Goal: Task Accomplishment & Management: Manage account settings

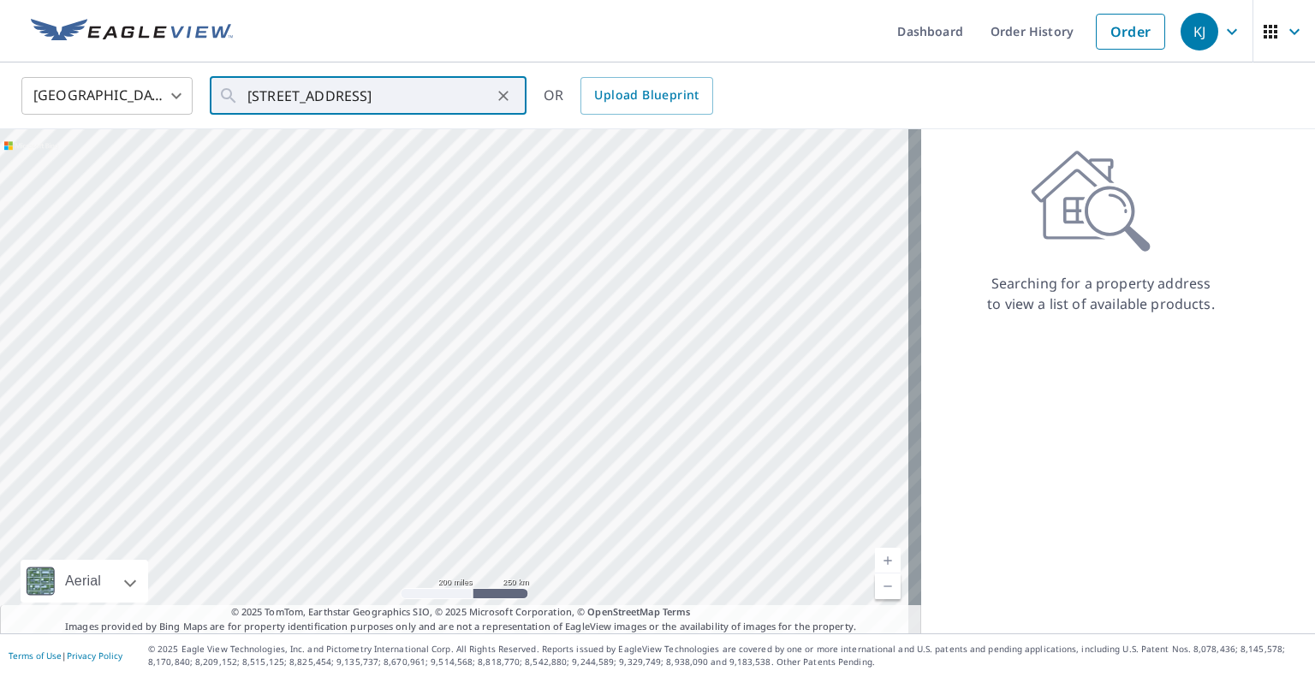
scroll to position [0, 39]
click at [357, 165] on p "[GEOGRAPHIC_DATA], [GEOGRAPHIC_DATA] 40299" at bounding box center [378, 173] width 269 height 34
type input "[STREET_ADDRESS]"
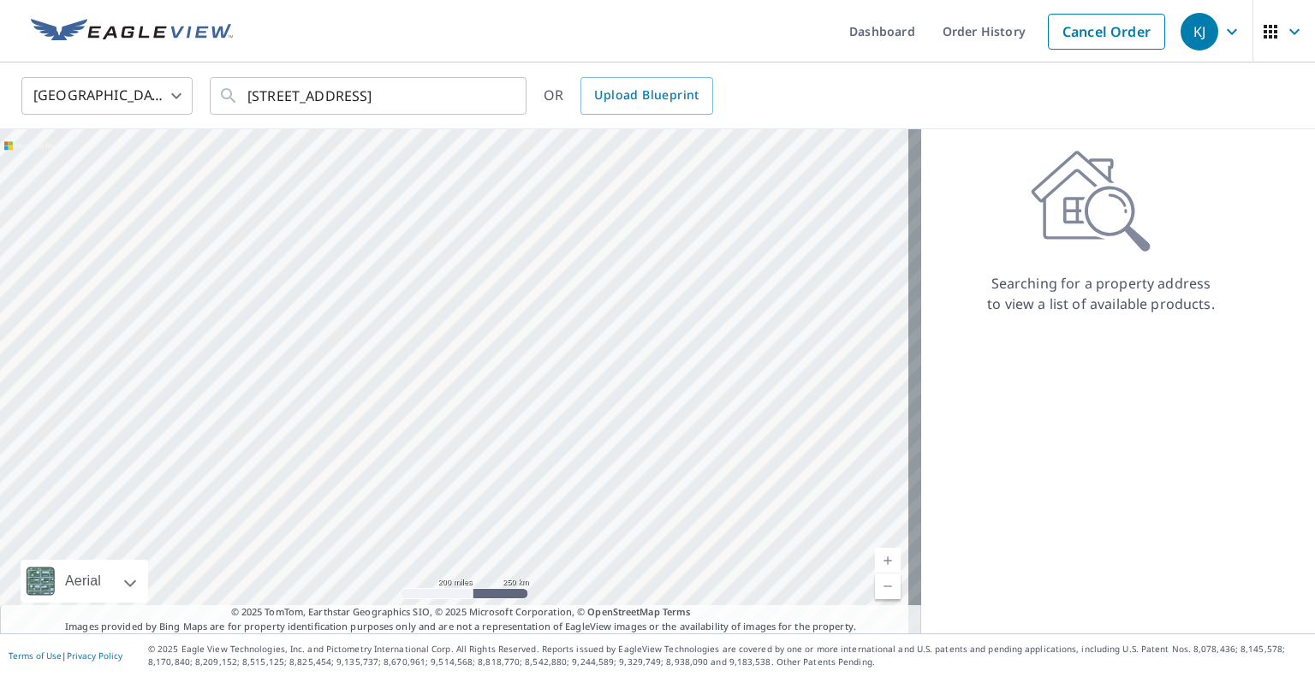
scroll to position [0, 0]
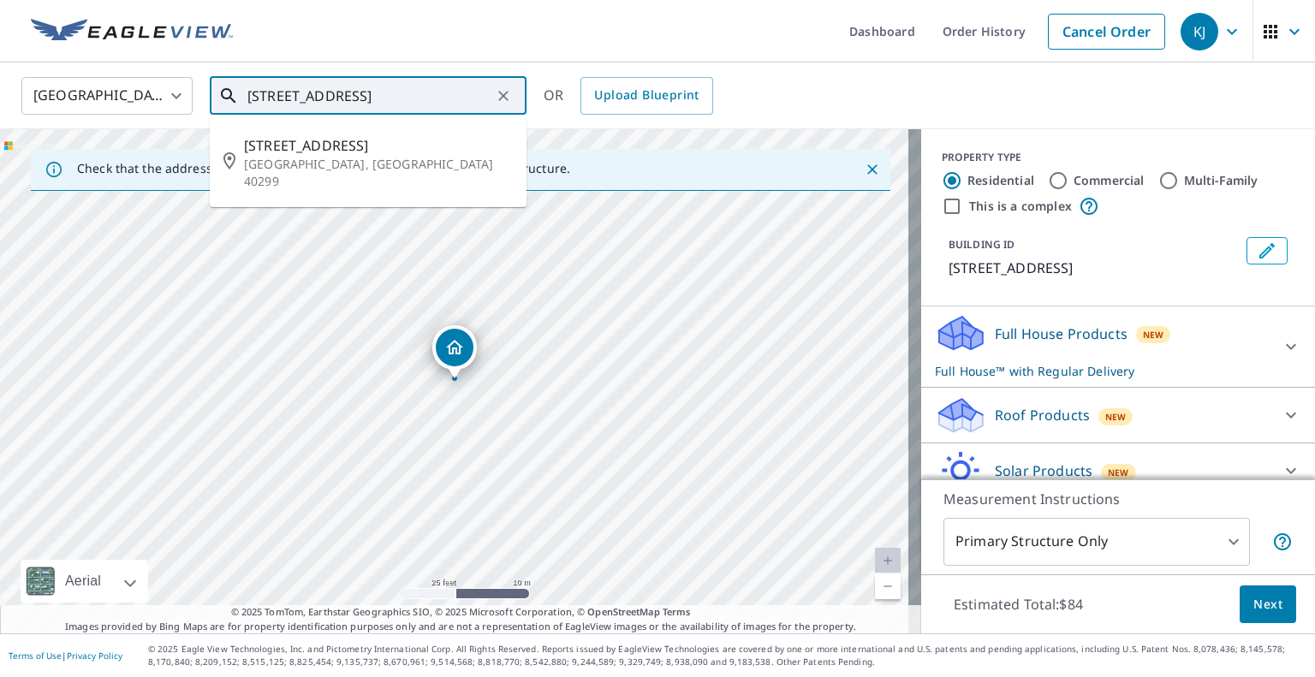
click at [342, 103] on input "[STREET_ADDRESS]" at bounding box center [369, 96] width 244 height 48
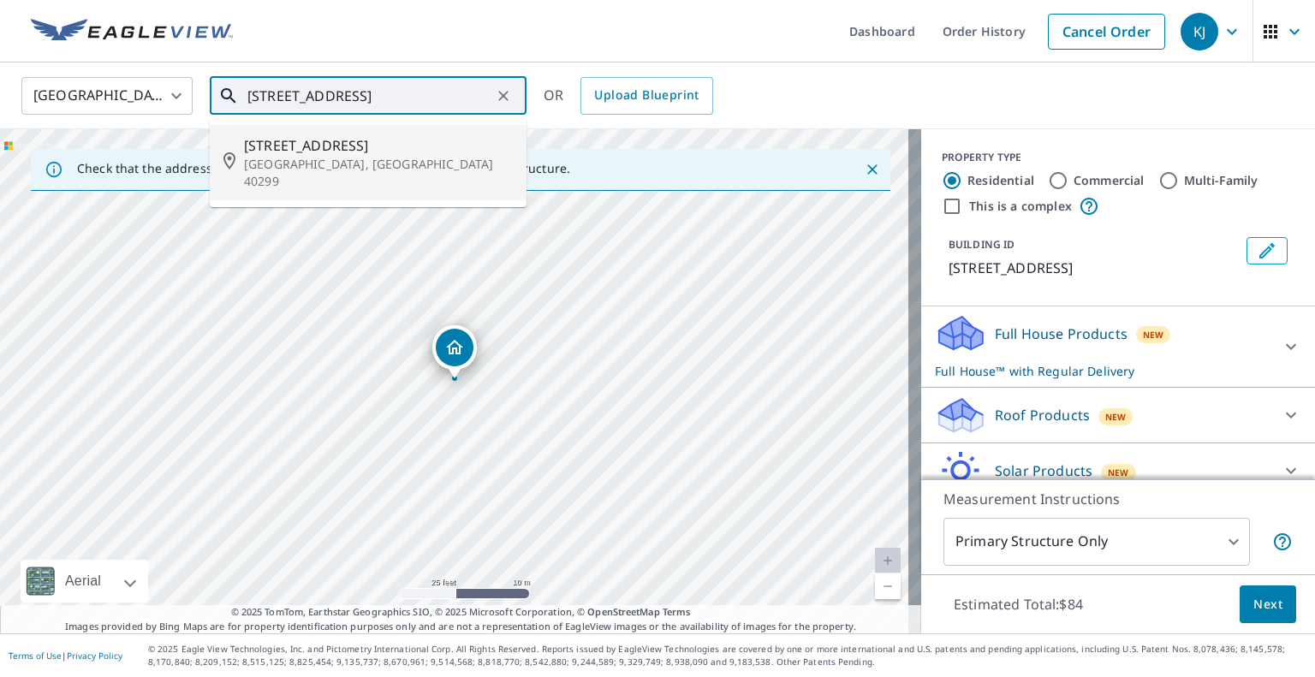
click at [406, 118] on ul "[STREET_ADDRESS]" at bounding box center [368, 162] width 317 height 89
click at [402, 103] on input "[STREET_ADDRESS]" at bounding box center [369, 96] width 244 height 48
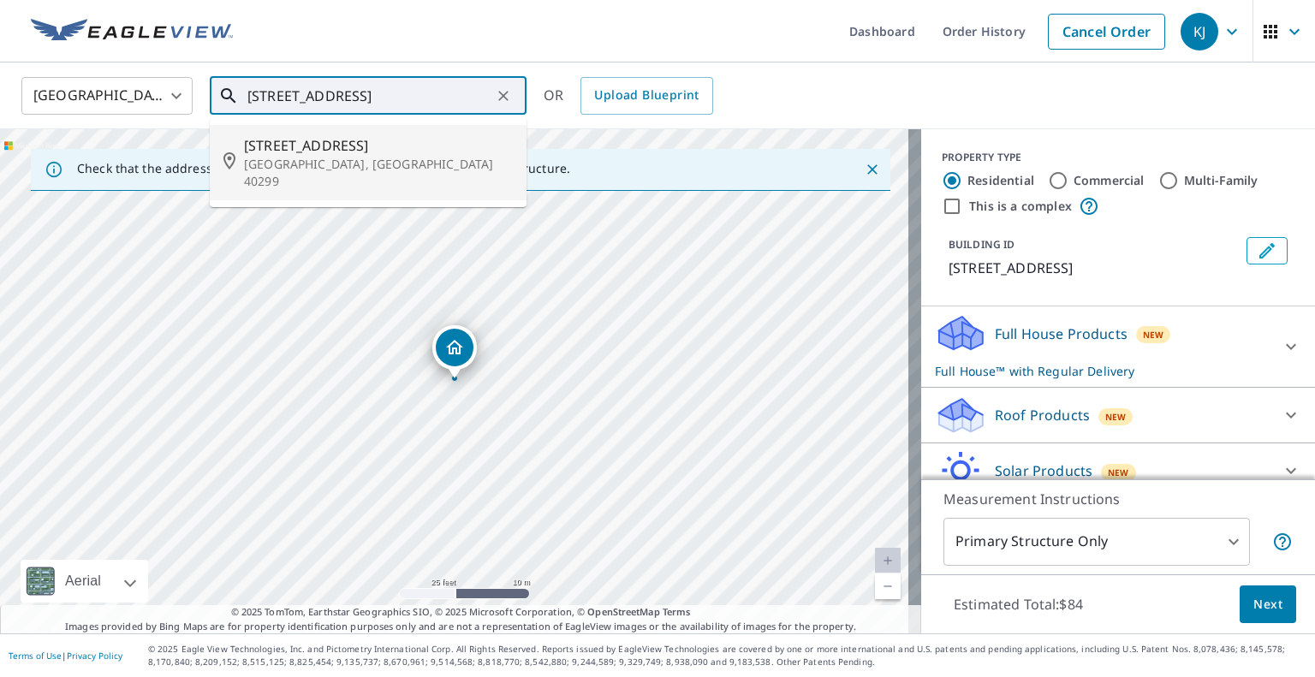
click at [402, 103] on input "[STREET_ADDRESS]" at bounding box center [369, 96] width 244 height 48
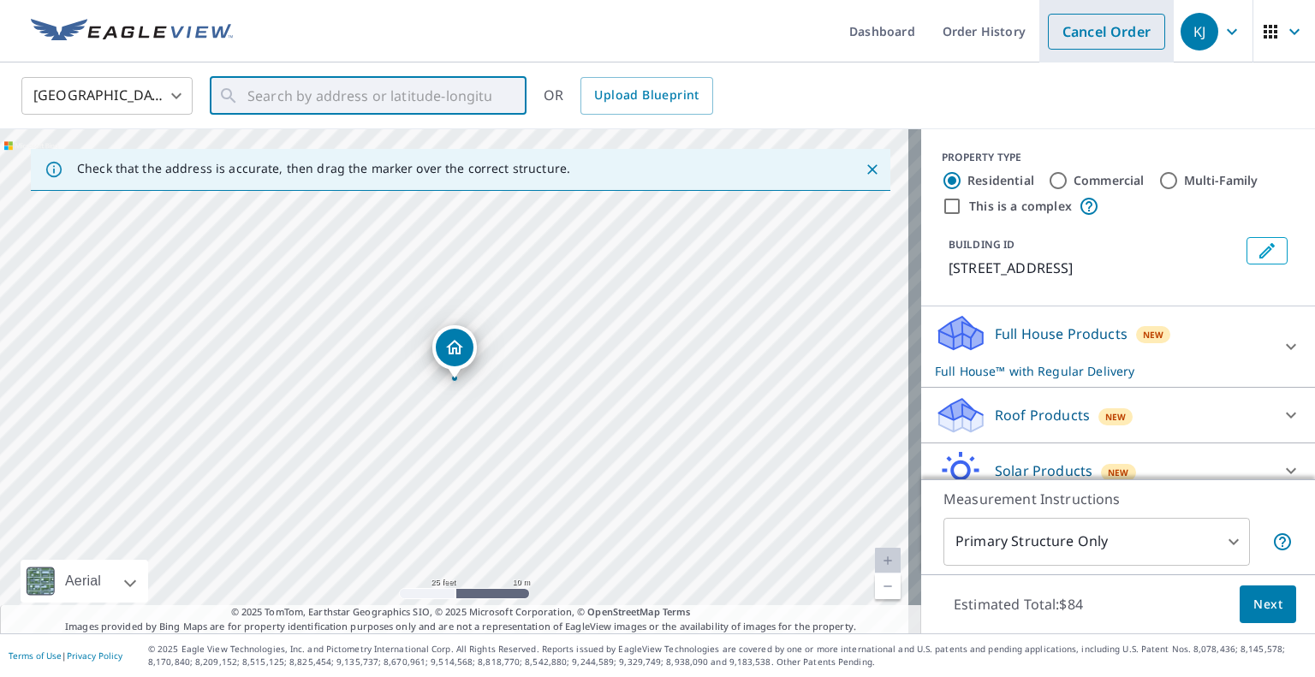
click at [1096, 44] on link "Cancel Order" at bounding box center [1106, 32] width 117 height 36
